Goal: Task Accomplishment & Management: Use online tool/utility

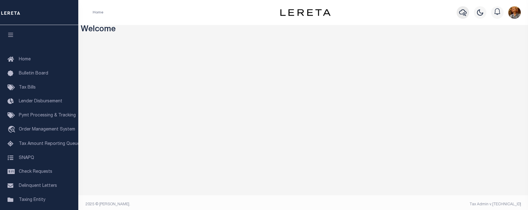
click at [462, 14] on icon "button" at bounding box center [463, 13] width 8 height 8
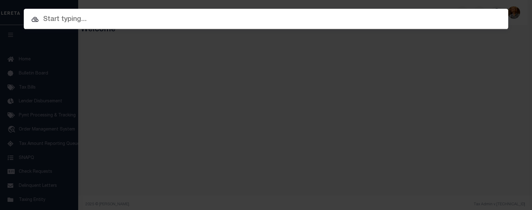
click at [52, 19] on input "text" at bounding box center [266, 19] width 485 height 11
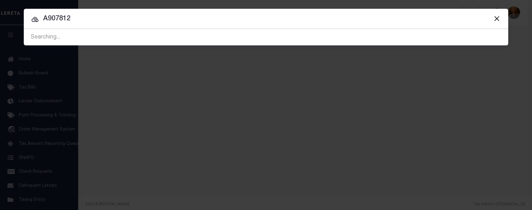
type input "A907812"
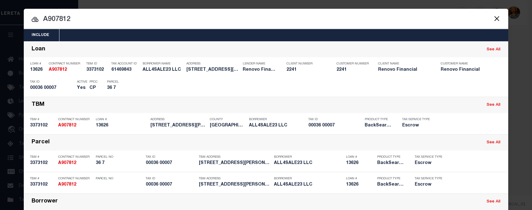
click at [134, 5] on div "Include Loans TBM Customers Borrowers Payments (Lender Non-Disb) Payments (Lend…" at bounding box center [266, 105] width 532 height 210
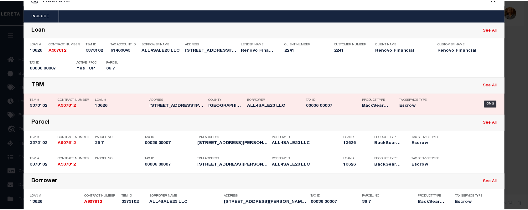
scroll to position [31, 0]
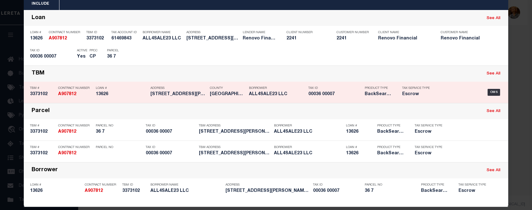
click at [160, 84] on div "TBM # 3373102 Contract Number A907812 Loan # 13626 Address [STREET_ADDRESS][PER…" at bounding box center [266, 92] width 485 height 21
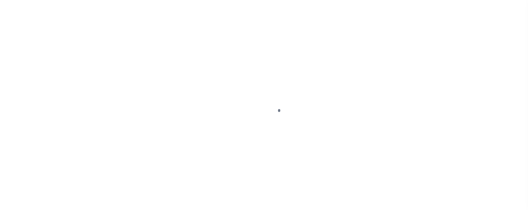
type input "13626"
type input "ALL4SALE23 LLC"
select select
type input "14213 180th street"
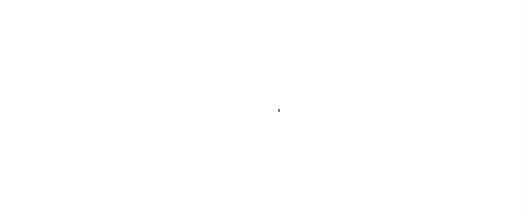
type input "jamaica NY 11236"
select select "10"
select select "Escrow"
select select "14701"
select select "25066"
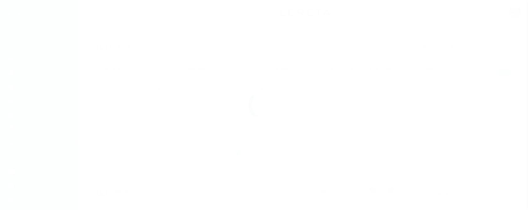
type input "[STREET_ADDRESS][PERSON_NAME]"
select select
type input "Mount Holly, NJ 08060"
type input "a0kUS0000045tSz"
type input "NJ"
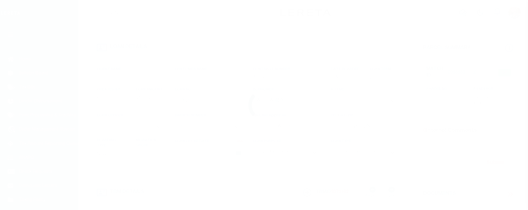
select select
type textarea "LEGAL REQUIRED"
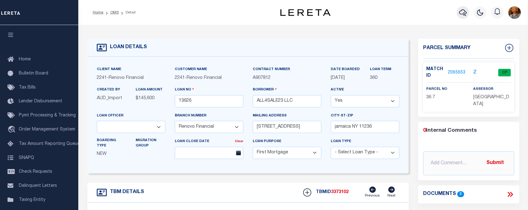
click at [465, 10] on icon "button" at bounding box center [463, 13] width 8 height 8
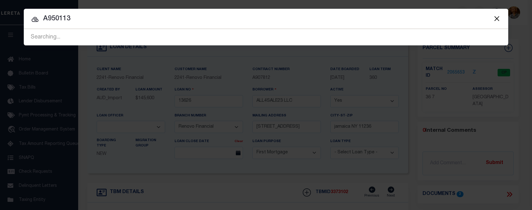
type input "A950113"
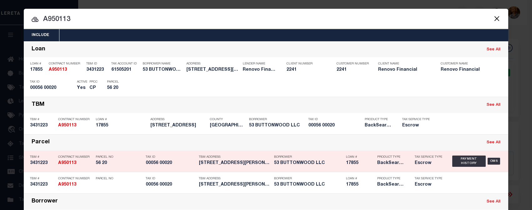
click at [239, 150] on div "Parcel See All" at bounding box center [266, 143] width 485 height 16
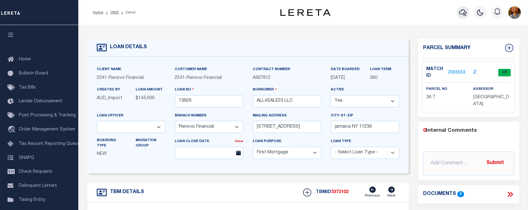
click at [464, 13] on icon "button" at bounding box center [463, 12] width 8 height 7
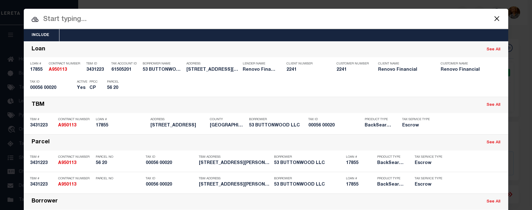
click at [221, 14] on input "text" at bounding box center [266, 19] width 485 height 11
